Goal: Information Seeking & Learning: Check status

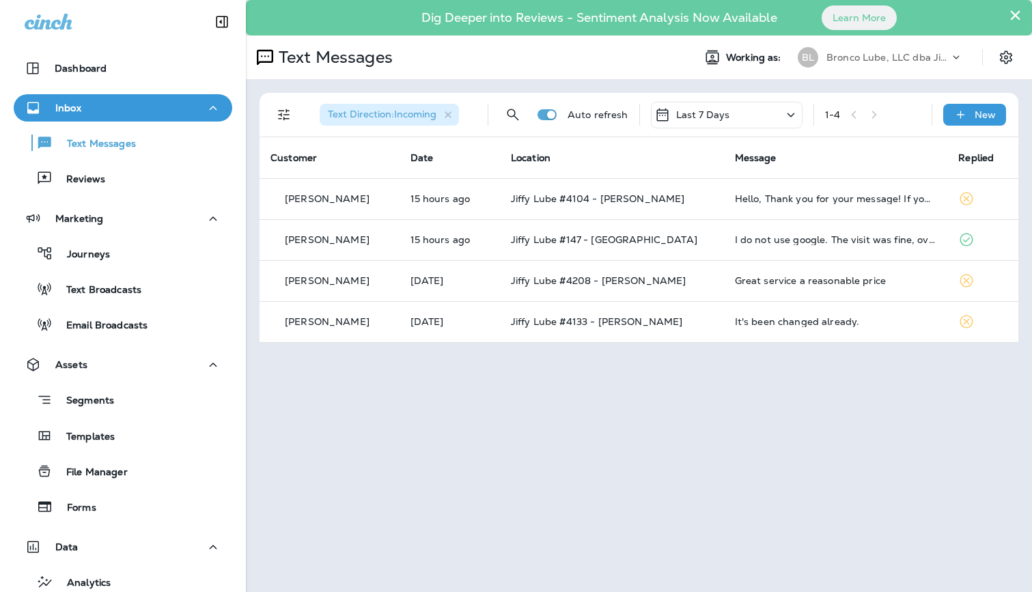
scroll to position [1, 0]
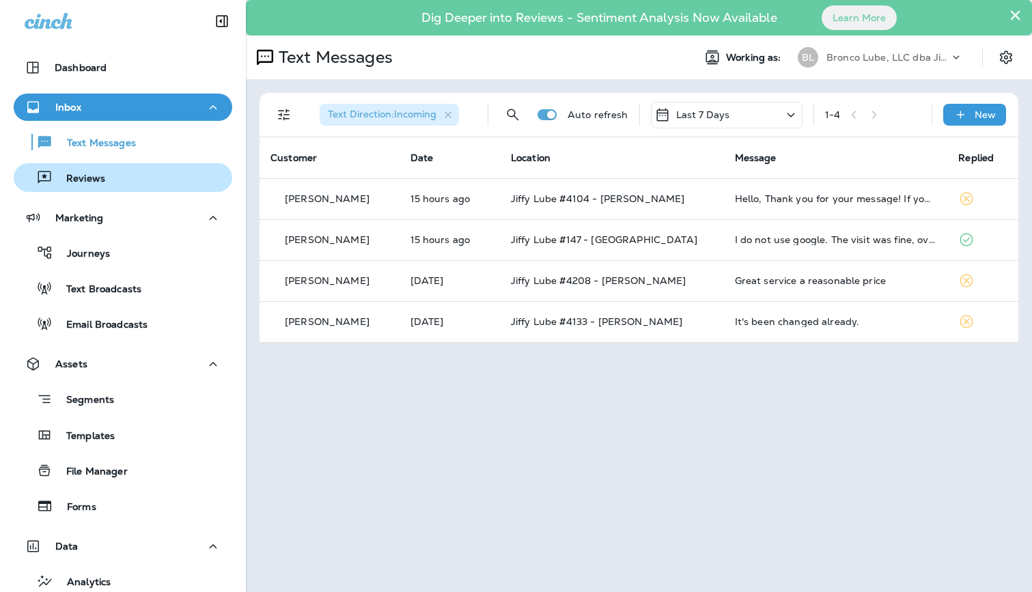
click at [79, 168] on div "Reviews" at bounding box center [62, 177] width 86 height 20
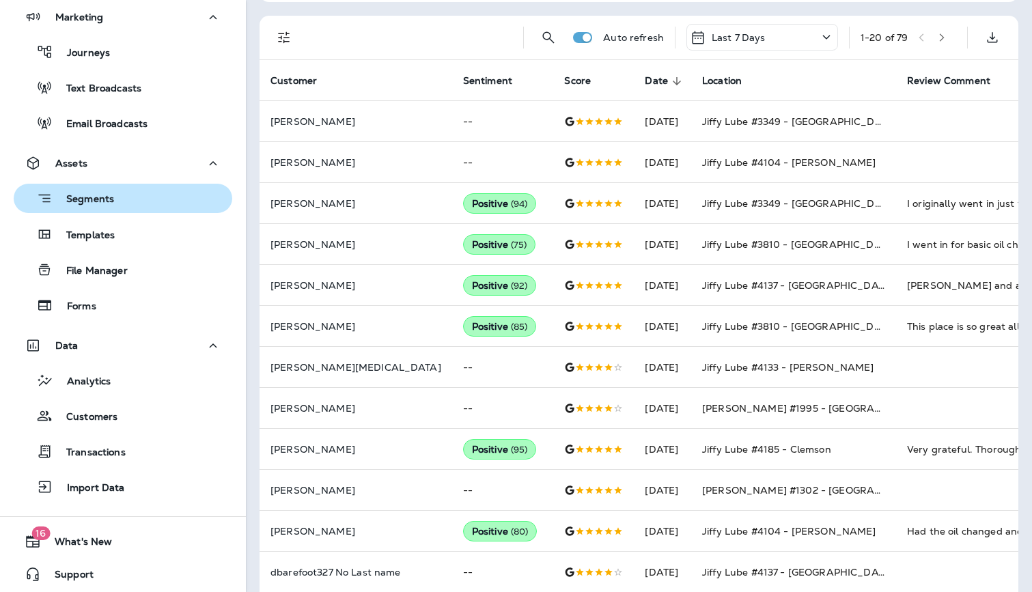
scroll to position [205, 0]
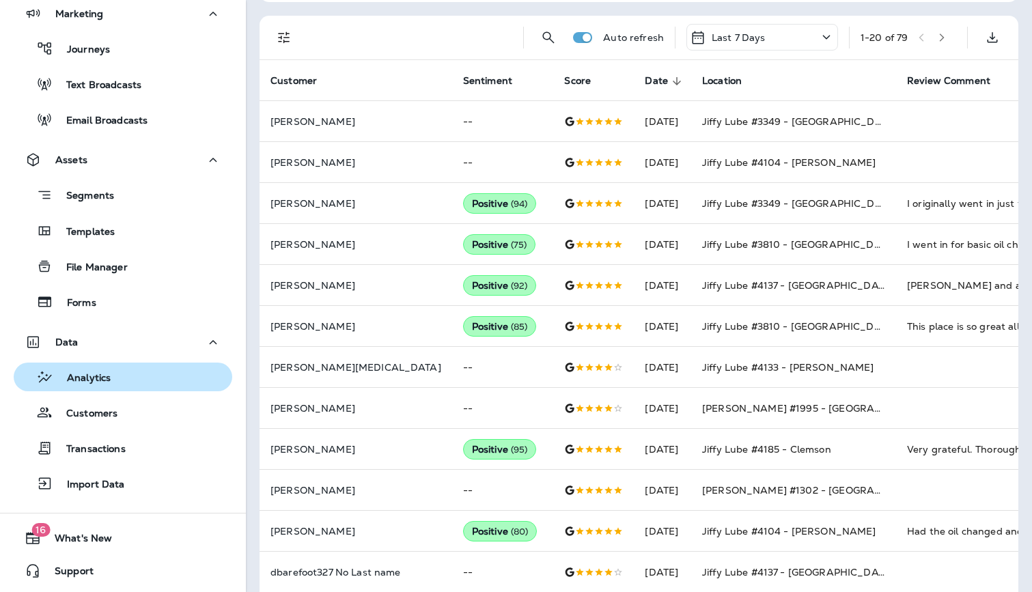
click at [147, 372] on div "Analytics" at bounding box center [123, 377] width 208 height 20
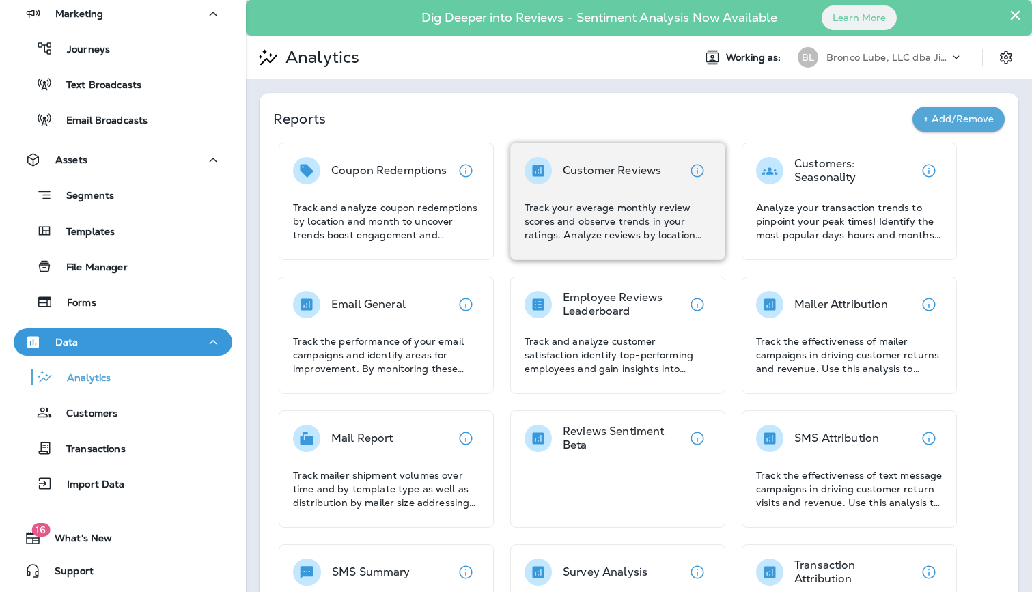
click at [640, 184] on div "Customer Reviews" at bounding box center [612, 170] width 98 height 27
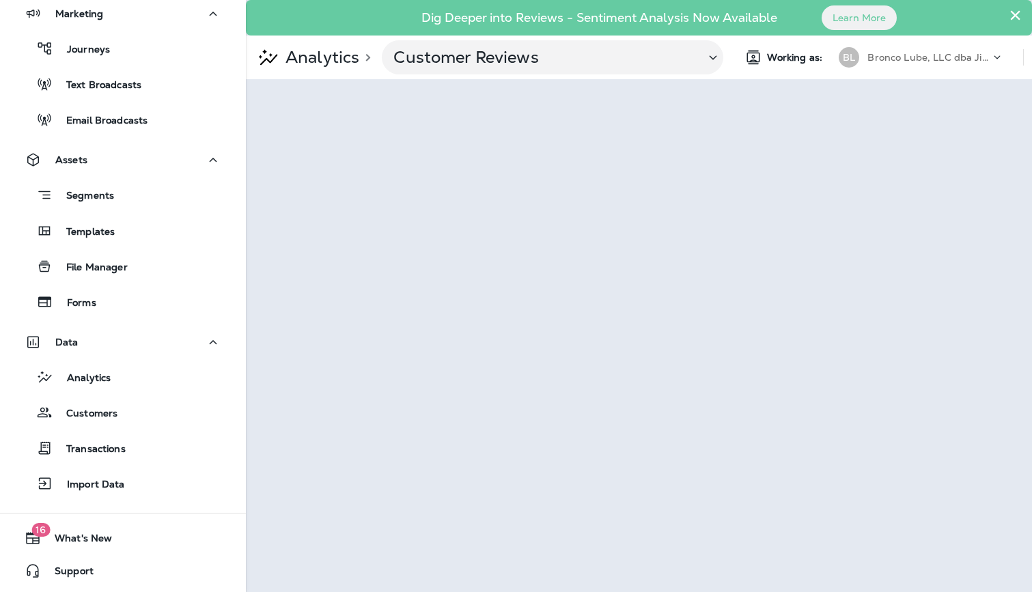
scroll to position [0, 1]
